Goal: Complete Application Form: Complete application form

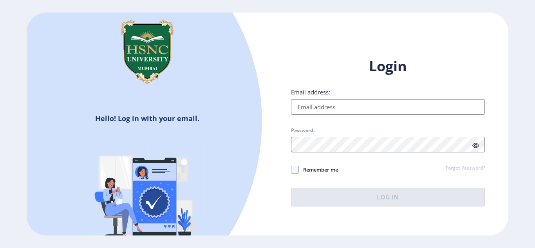
click at [361, 109] on input "Email address:" at bounding box center [388, 107] width 194 height 16
type input "[EMAIL_ADDRESS][DOMAIN_NAME]"
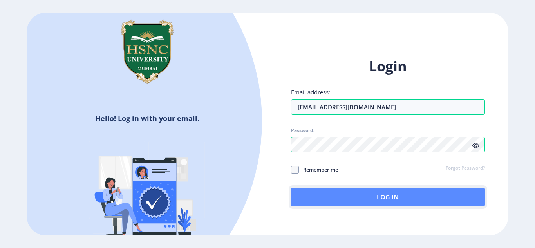
click at [365, 204] on button "Log In" at bounding box center [388, 197] width 194 height 19
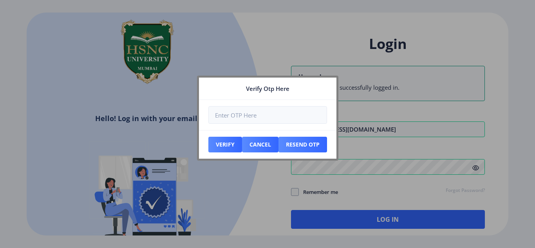
click at [395, 117] on div at bounding box center [267, 124] width 535 height 248
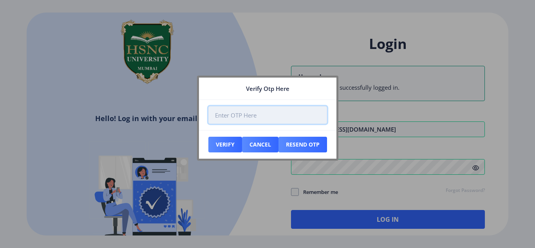
click at [322, 117] on input "number" at bounding box center [267, 115] width 119 height 18
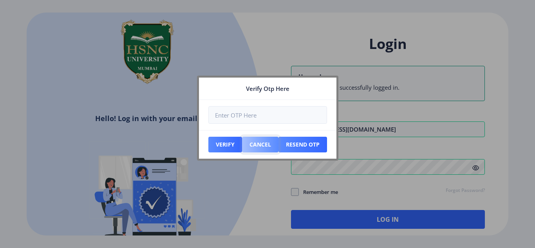
click at [242, 142] on button "Cancel" at bounding box center [225, 145] width 34 height 16
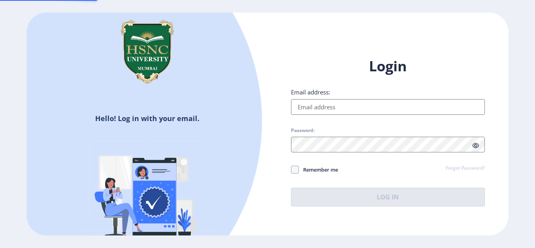
type input "[EMAIL_ADDRESS][DOMAIN_NAME]"
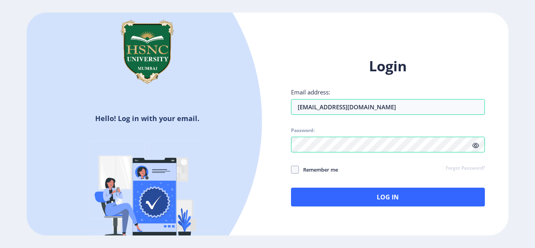
click at [477, 141] on span at bounding box center [475, 145] width 7 height 8
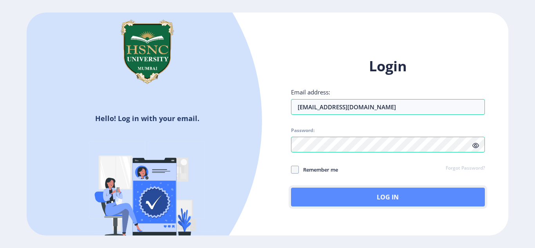
click at [389, 202] on button "Log In" at bounding box center [388, 197] width 194 height 19
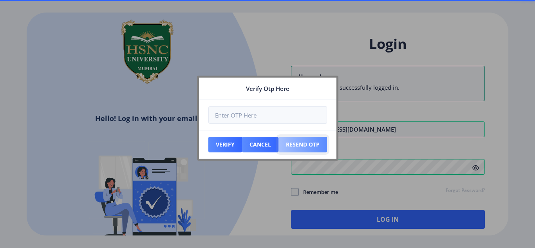
click at [242, 141] on button "Resend Otp" at bounding box center [225, 145] width 34 height 16
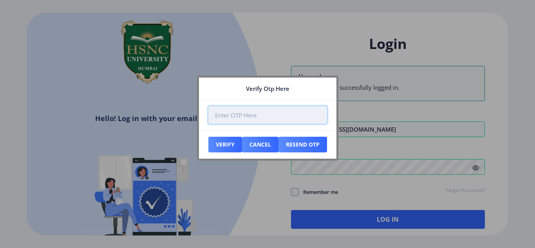
click at [266, 120] on input "number" at bounding box center [267, 115] width 119 height 18
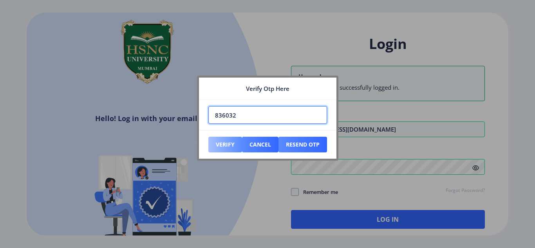
type input "836032"
click at [226, 145] on button "Verify" at bounding box center [225, 145] width 34 height 16
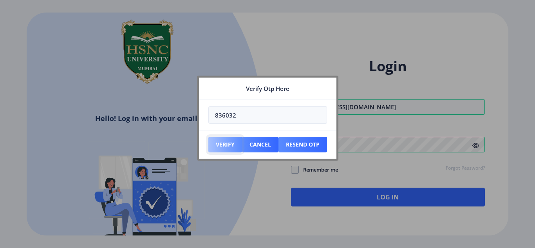
click at [226, 145] on button "Verify" at bounding box center [225, 145] width 34 height 16
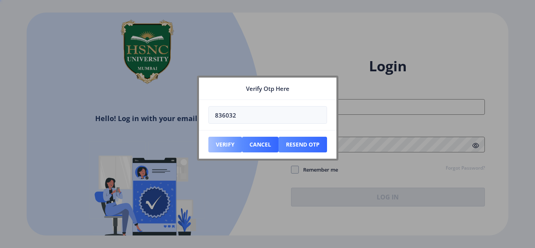
type input "[EMAIL_ADDRESS][DOMAIN_NAME]"
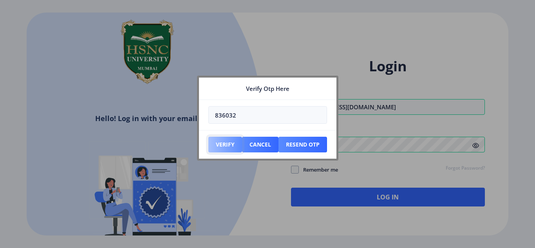
click at [233, 146] on button "Verify" at bounding box center [225, 145] width 34 height 16
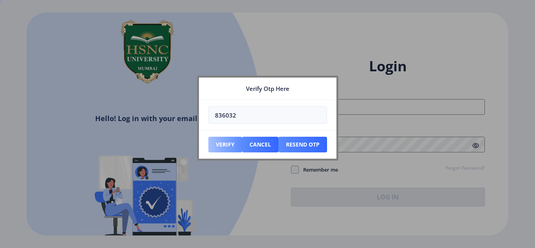
type input "[EMAIL_ADDRESS][DOMAIN_NAME]"
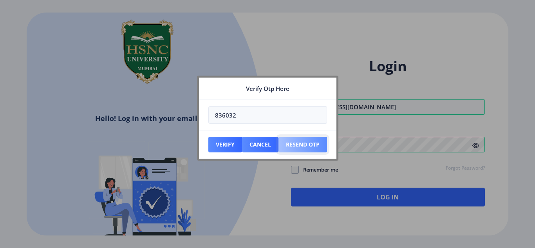
click at [242, 147] on button "Resend Otp" at bounding box center [225, 145] width 34 height 16
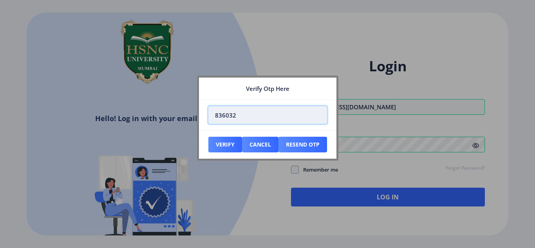
click at [239, 116] on input "836032" at bounding box center [267, 115] width 119 height 18
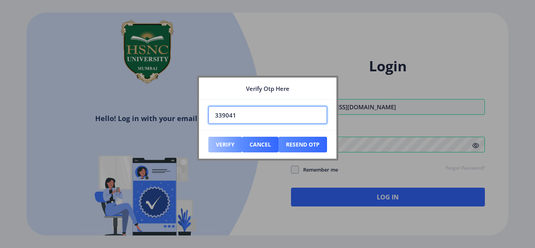
type input "339041"
click at [221, 145] on button "Verify" at bounding box center [225, 145] width 34 height 16
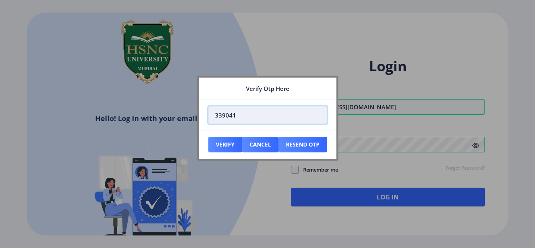
click at [240, 117] on input "339041" at bounding box center [267, 115] width 119 height 18
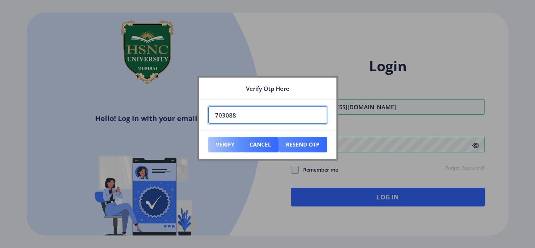
type input "703088"
click at [223, 141] on button "Verify" at bounding box center [225, 145] width 34 height 16
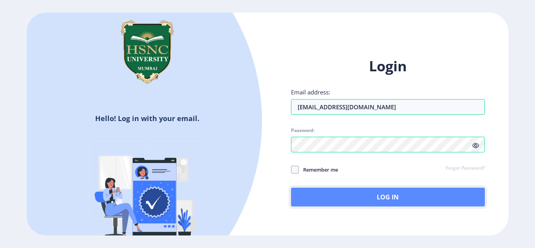
click at [384, 199] on button "Log In" at bounding box center [388, 197] width 194 height 19
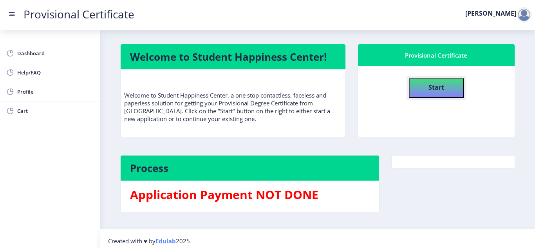
click at [448, 91] on button "Start" at bounding box center [436, 88] width 55 height 20
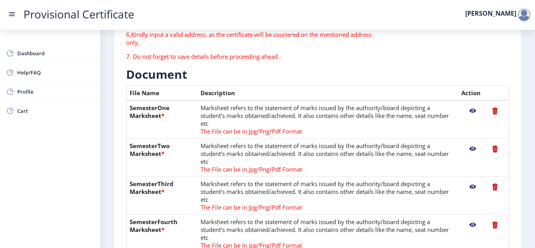
scroll to position [143, 0]
click at [469, 112] on nb-action at bounding box center [472, 112] width 23 height 14
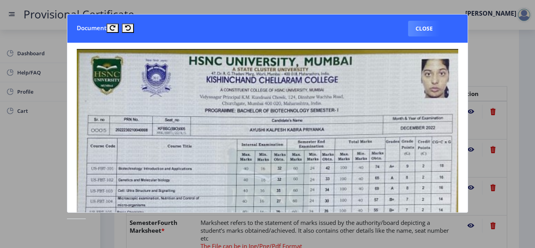
click at [499, 66] on div at bounding box center [267, 124] width 535 height 248
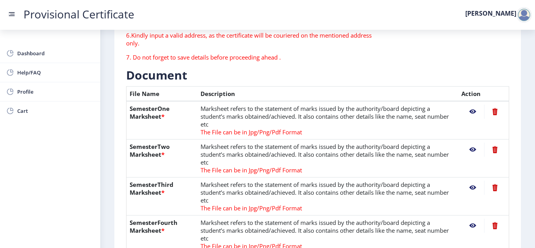
click at [499, 66] on div "Need Help? Email Us on [EMAIL_ADDRESS][DOMAIN_NAME]" at bounding box center [449, 3] width 132 height 128
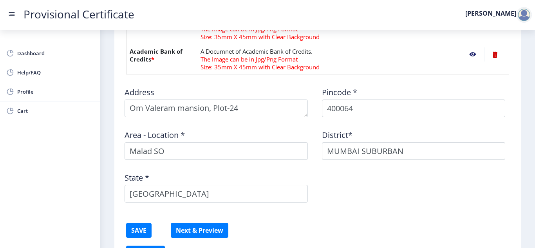
scroll to position [519, 0]
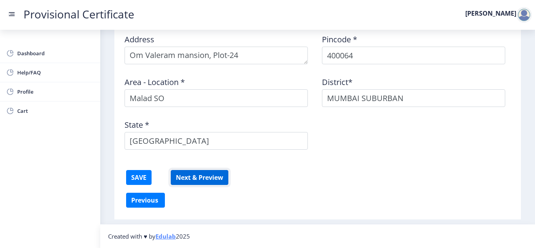
click at [189, 180] on button "Next & Preview" at bounding box center [200, 177] width 58 height 15
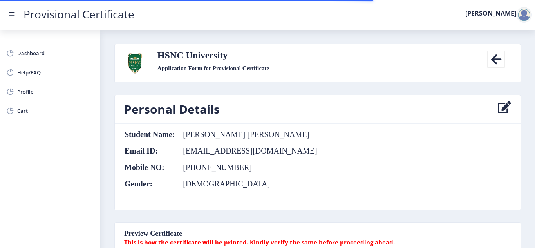
click at [313, 179] on nb-card-body "Student Name: [PERSON_NAME] [PERSON_NAME] Email ID: [EMAIL_ADDRESS][DOMAIN_NAME…" at bounding box center [318, 167] width 406 height 86
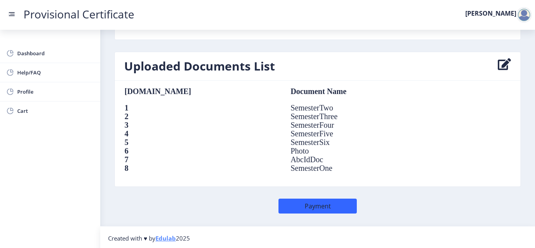
scroll to position [567, 0]
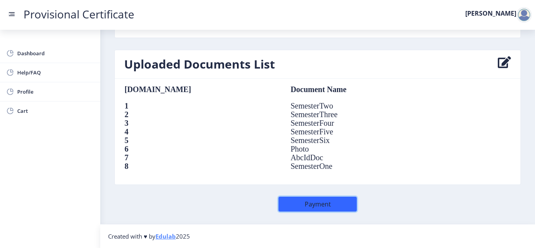
click at [333, 203] on button "Payment" at bounding box center [317, 204] width 78 height 15
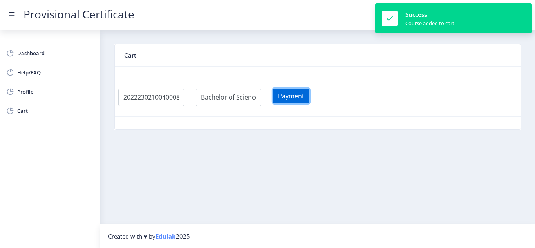
click at [301, 98] on button "Payment" at bounding box center [291, 96] width 36 height 15
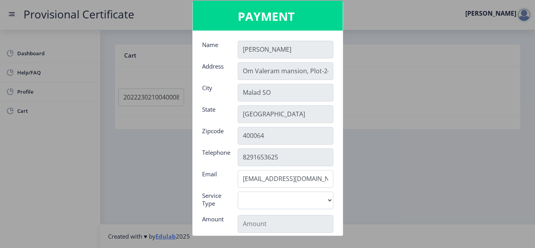
click at [336, 105] on div "[GEOGRAPHIC_DATA]" at bounding box center [285, 114] width 107 height 18
click at [316, 196] on select "Digital" at bounding box center [286, 201] width 96 height 18
select select "old"
click at [238, 192] on select "Digital" at bounding box center [286, 201] width 96 height 18
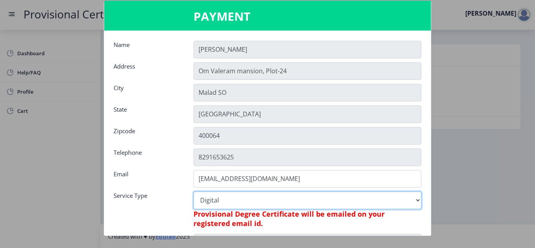
type input "795"
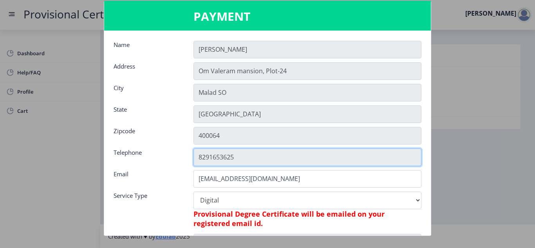
click at [322, 160] on input "8291653625" at bounding box center [307, 157] width 228 height 18
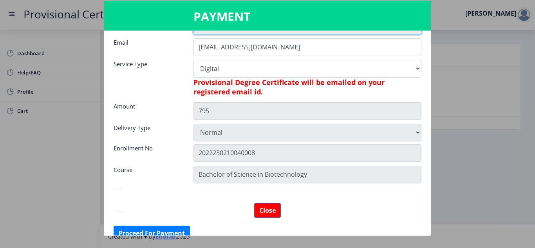
scroll to position [141, 0]
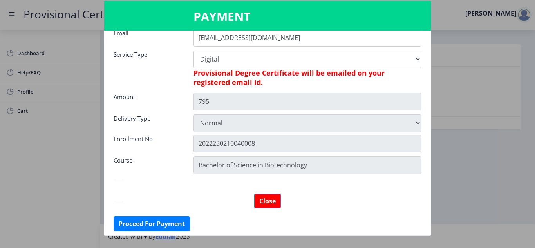
click at [481, 92] on div at bounding box center [267, 124] width 535 height 248
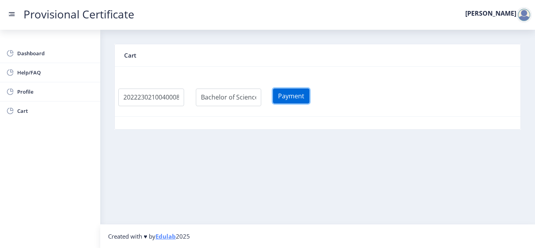
click at [308, 98] on button "Payment" at bounding box center [291, 96] width 36 height 15
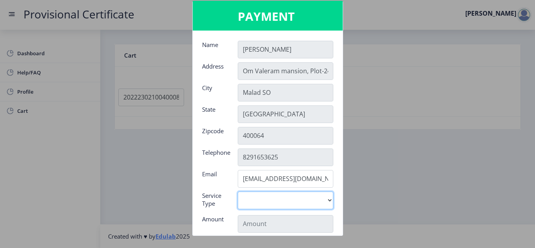
click at [310, 205] on select "Digital" at bounding box center [286, 201] width 96 height 18
select select "old"
click at [238, 192] on select "Digital" at bounding box center [286, 201] width 96 height 18
type input "795"
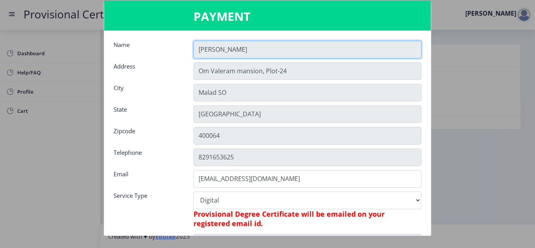
click at [364, 52] on input "[PERSON_NAME]" at bounding box center [307, 50] width 228 height 18
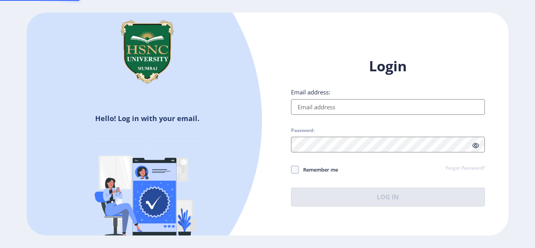
type input "[EMAIL_ADDRESS][DOMAIN_NAME]"
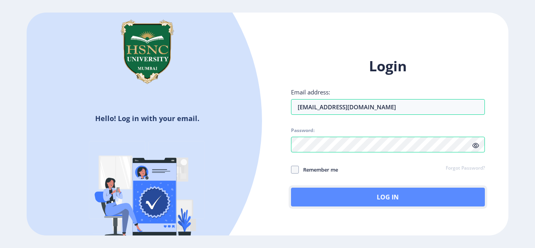
click at [380, 193] on button "Log In" at bounding box center [388, 197] width 194 height 19
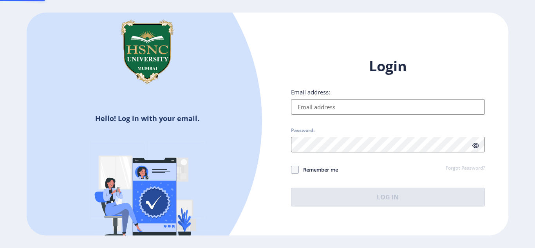
type input "[EMAIL_ADDRESS][DOMAIN_NAME]"
